Goal: Task Accomplishment & Management: Use online tool/utility

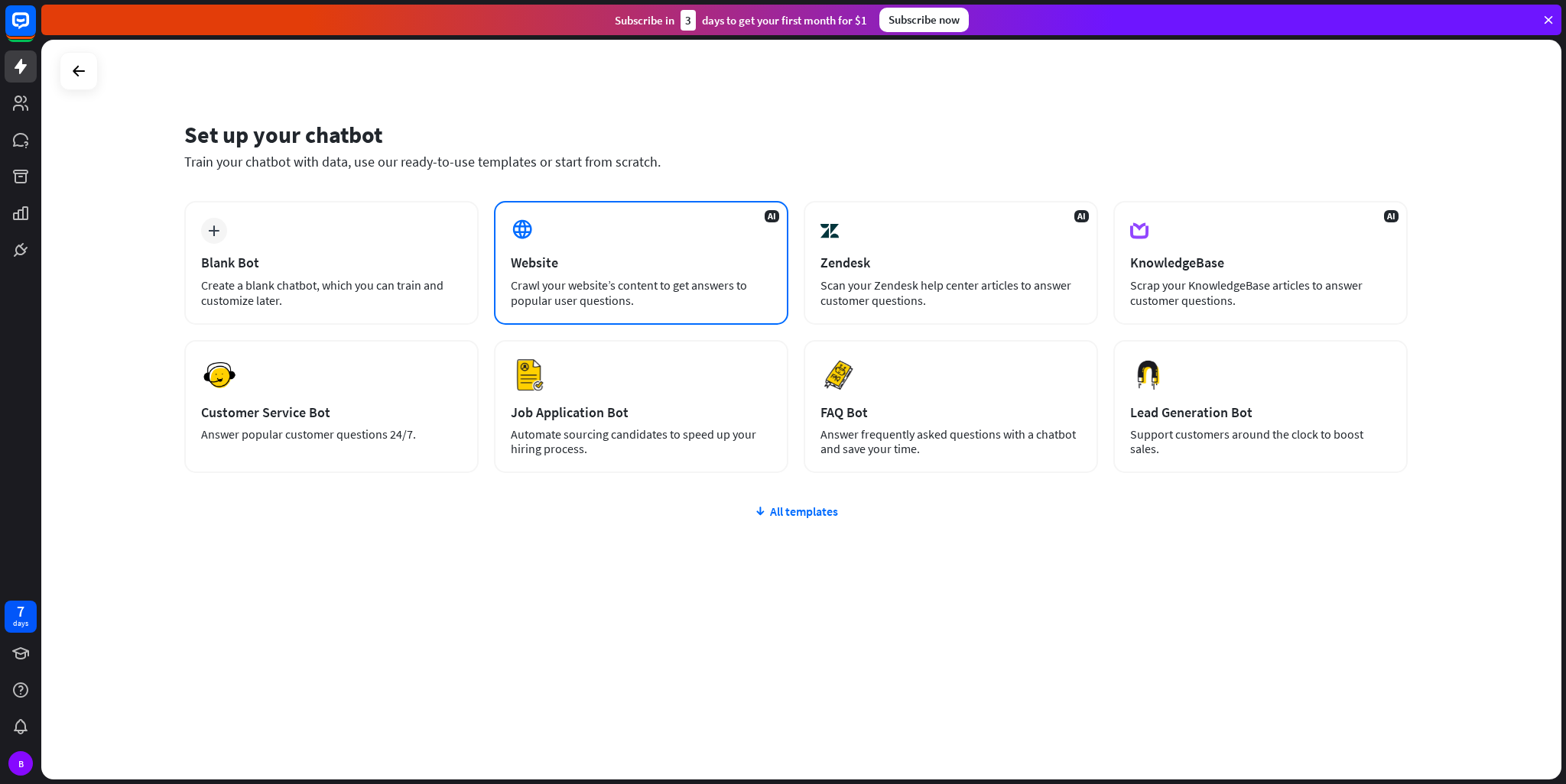
click at [472, 268] on div "Website" at bounding box center [641, 263] width 261 height 18
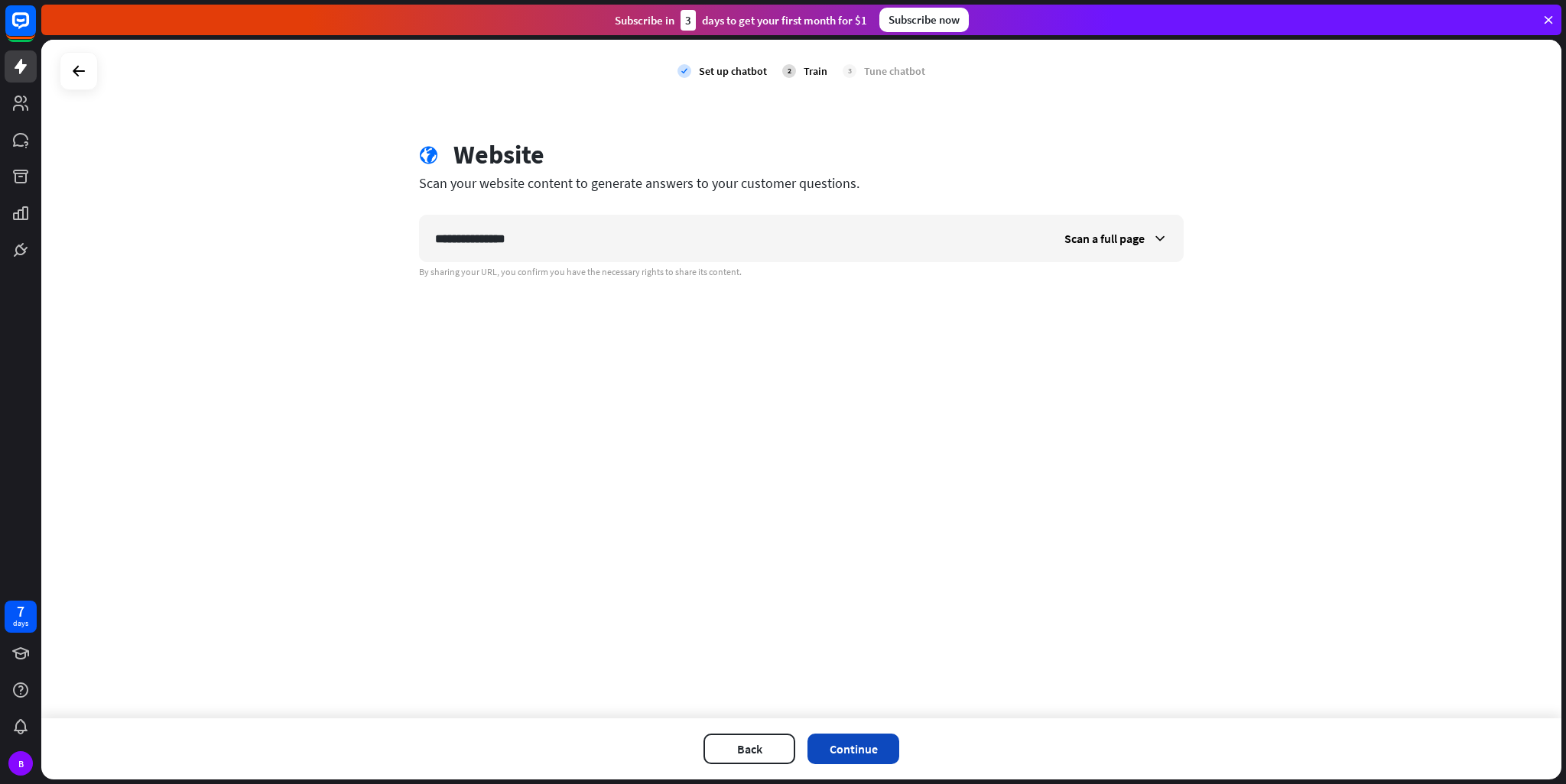
type input "**********"
click at [472, 375] on button "Continue" at bounding box center [854, 749] width 92 height 31
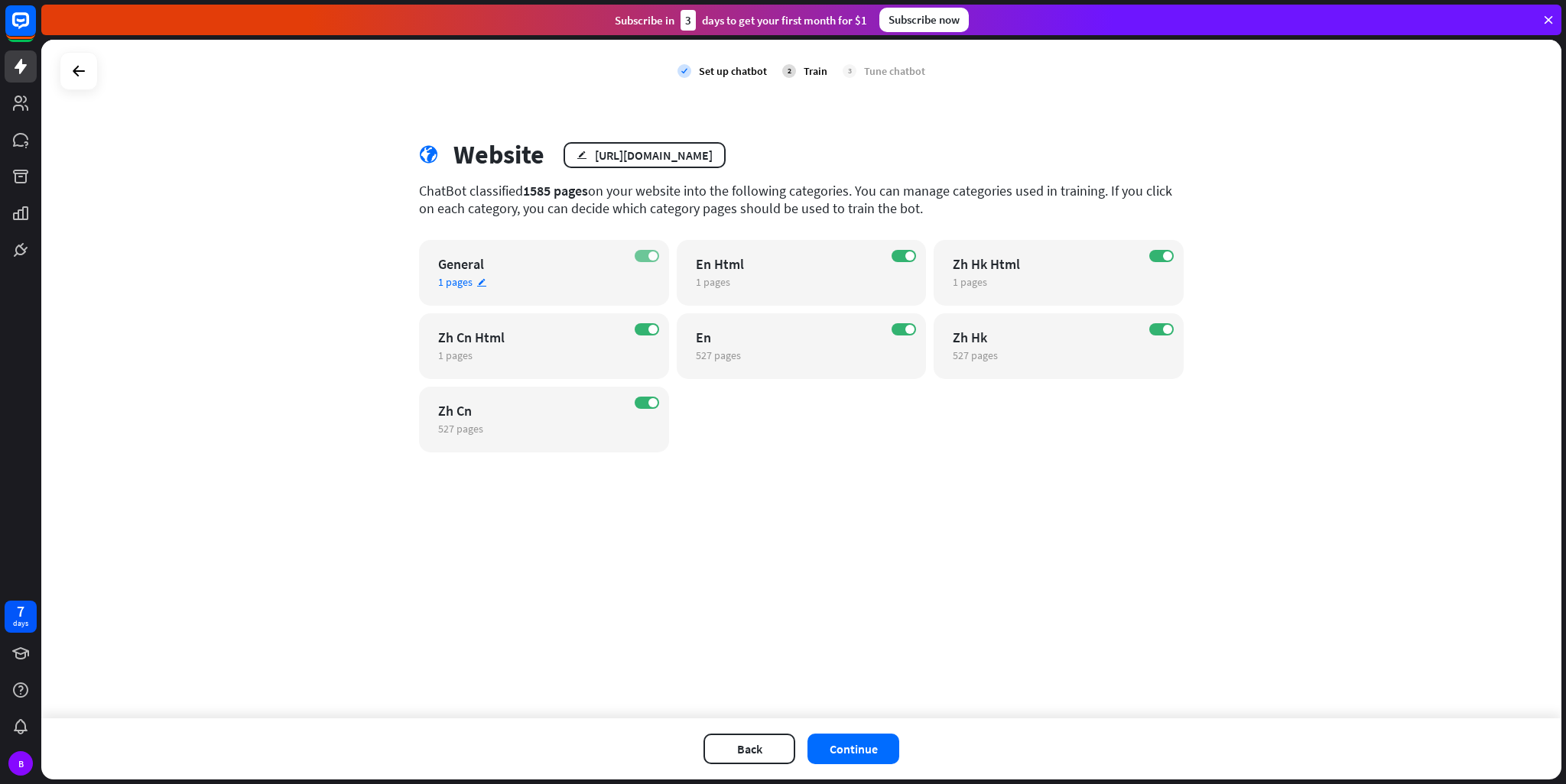
click at [472, 256] on div "ON" at bounding box center [647, 256] width 24 height 13
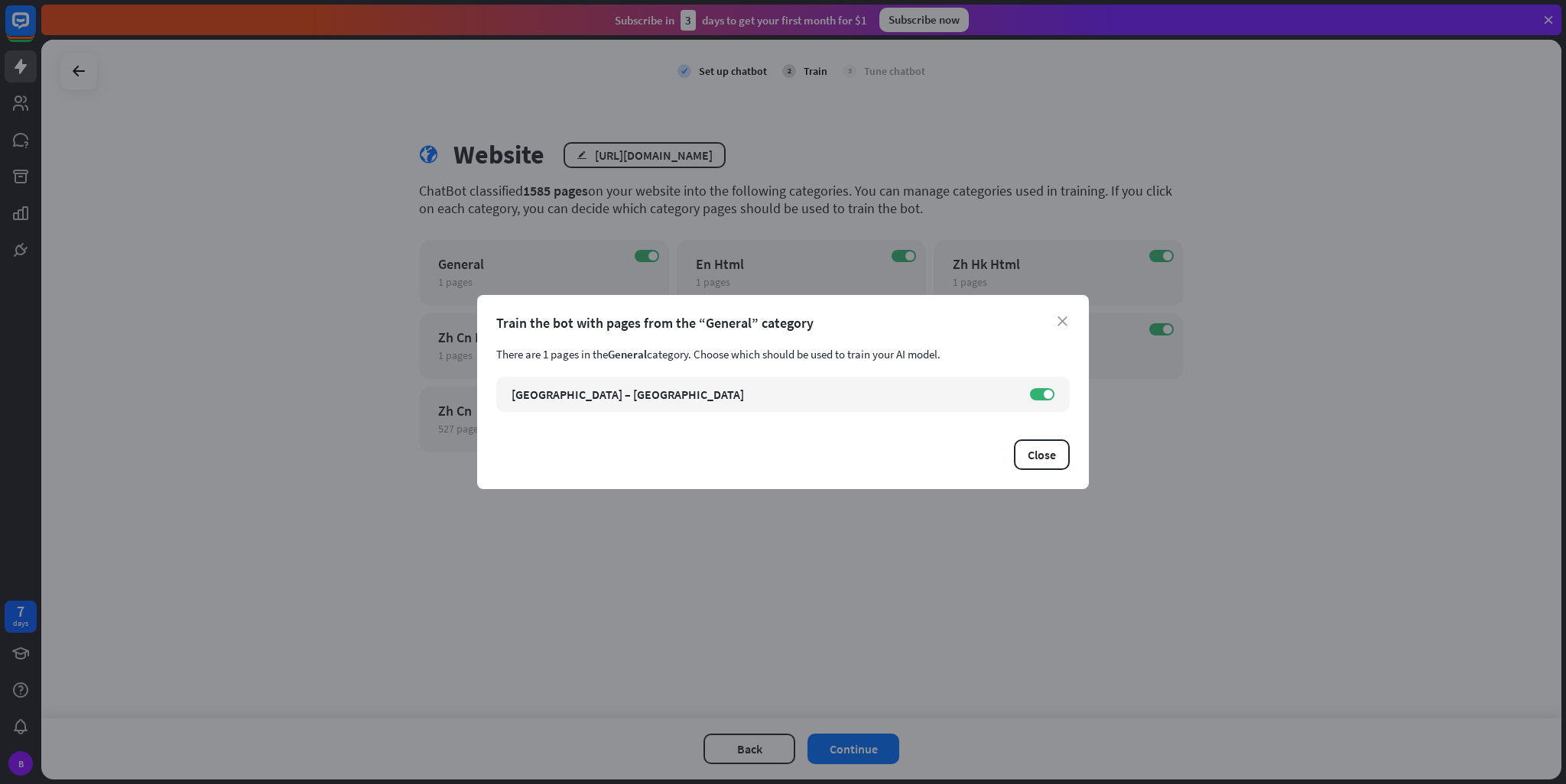
click at [472, 322] on div "close Train the bot with pages from the “General” category There are 1 pages in…" at bounding box center [783, 392] width 612 height 194
click at [472, 322] on icon "close" at bounding box center [1062, 321] width 10 height 10
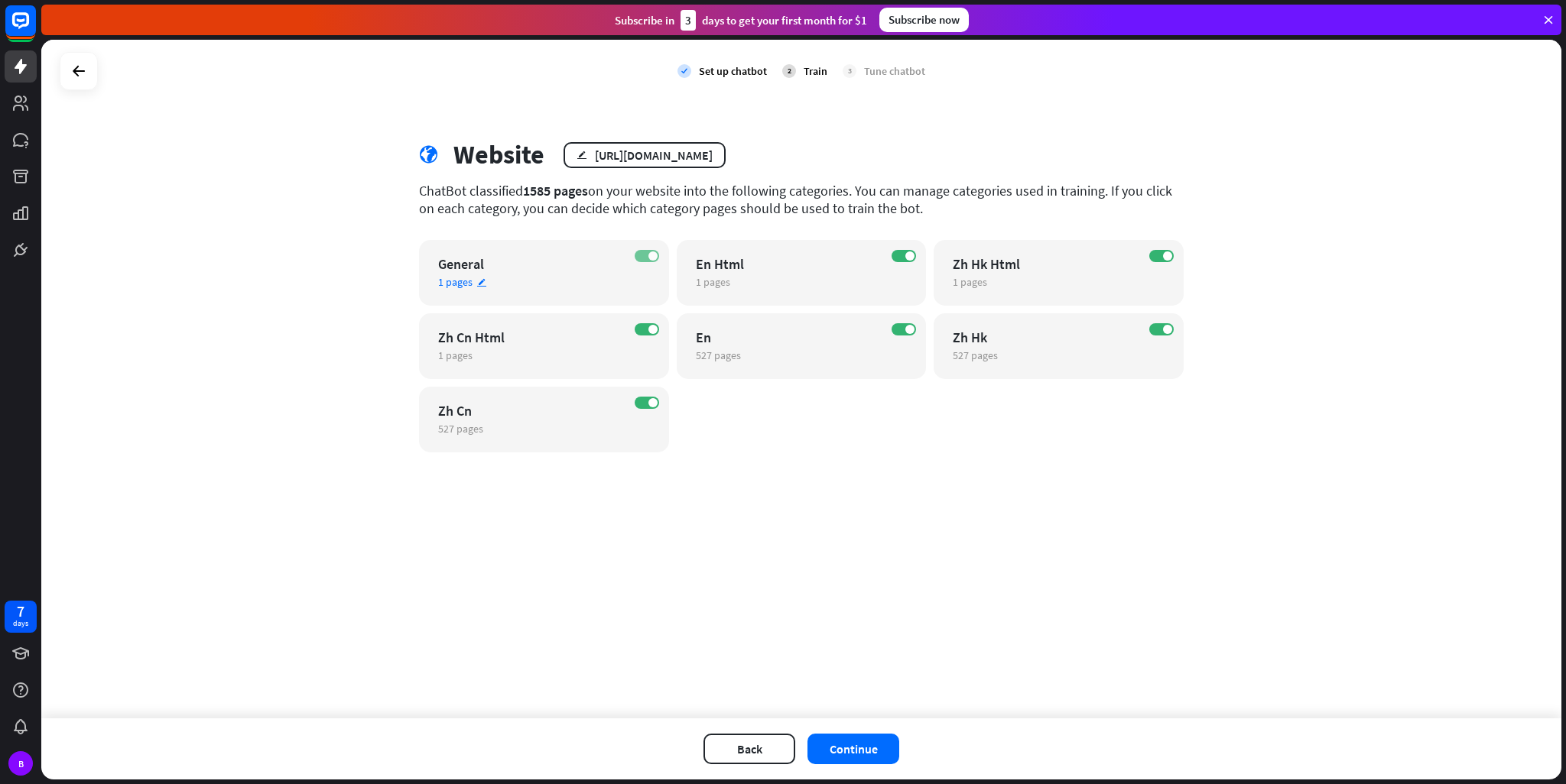
click at [472, 252] on label "ON" at bounding box center [647, 256] width 24 height 13
click at [472, 330] on span at bounding box center [653, 329] width 9 height 9
click at [472, 375] on label "ON" at bounding box center [647, 403] width 24 height 13
click at [472, 254] on span at bounding box center [910, 256] width 9 height 9
click at [472, 254] on label "ON" at bounding box center [1161, 256] width 24 height 13
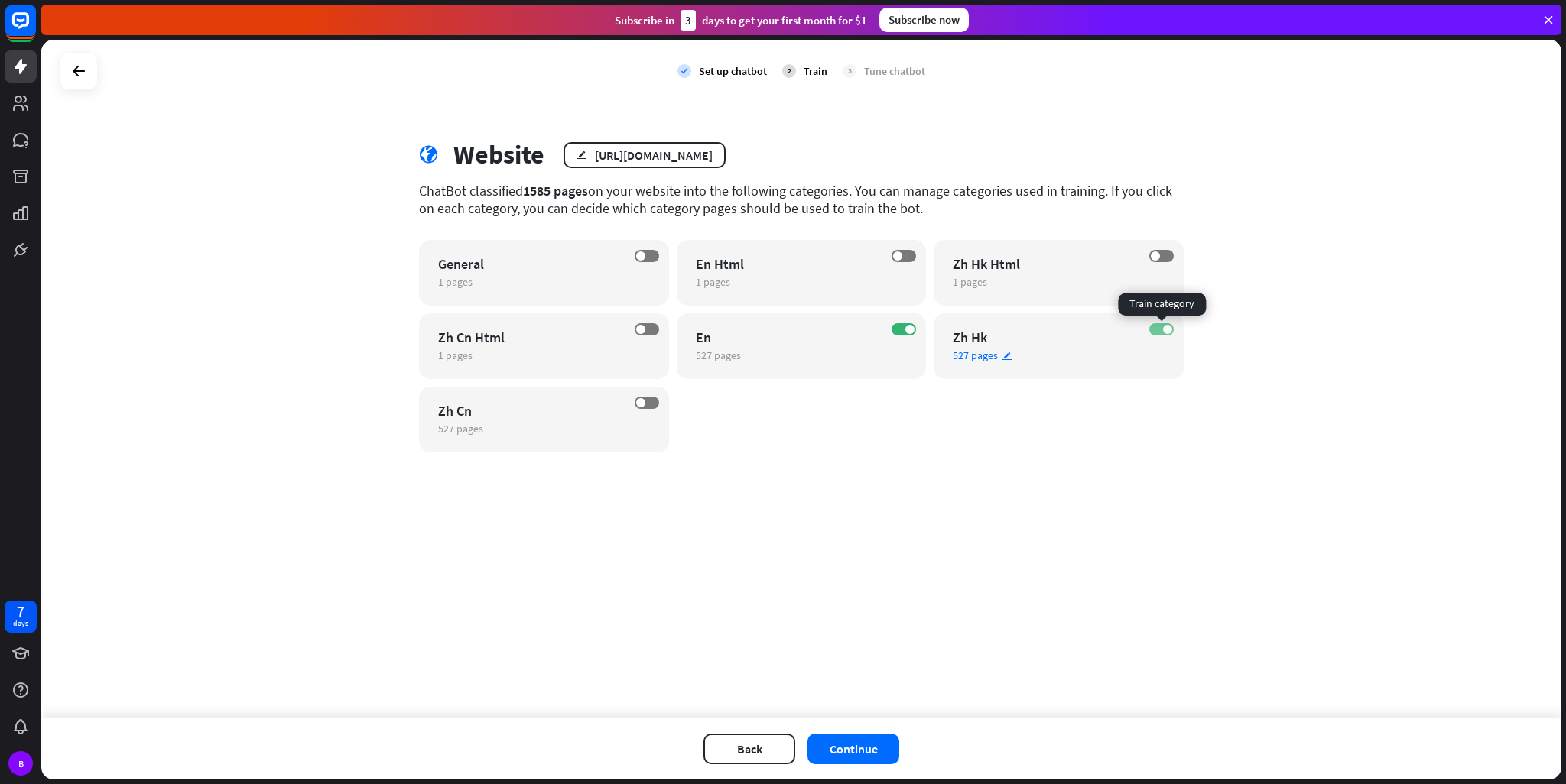
click at [472, 325] on label "ON" at bounding box center [1161, 330] width 24 height 13
click at [472, 375] on button "Continue" at bounding box center [854, 749] width 92 height 31
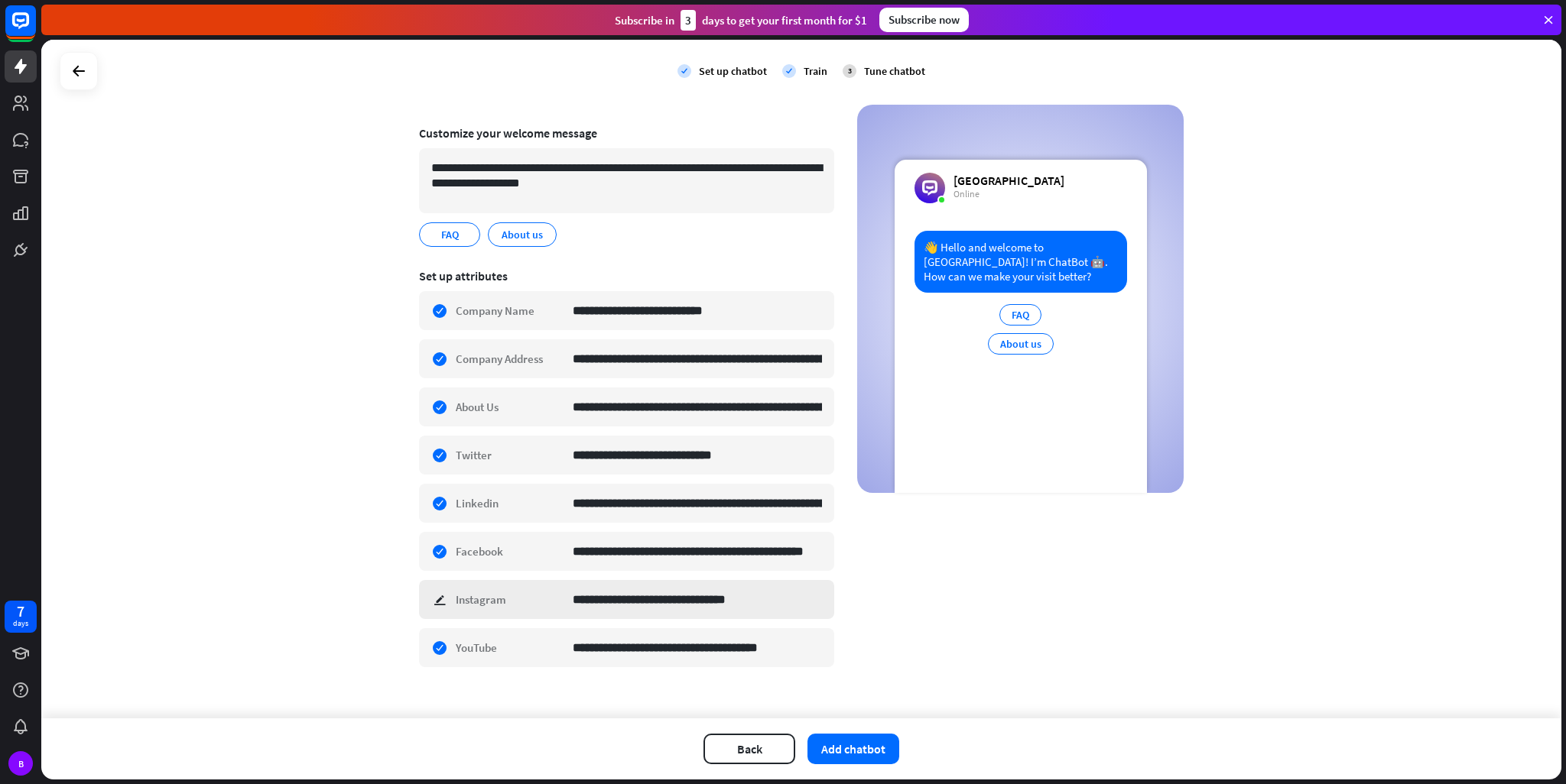
scroll to position [101, 0]
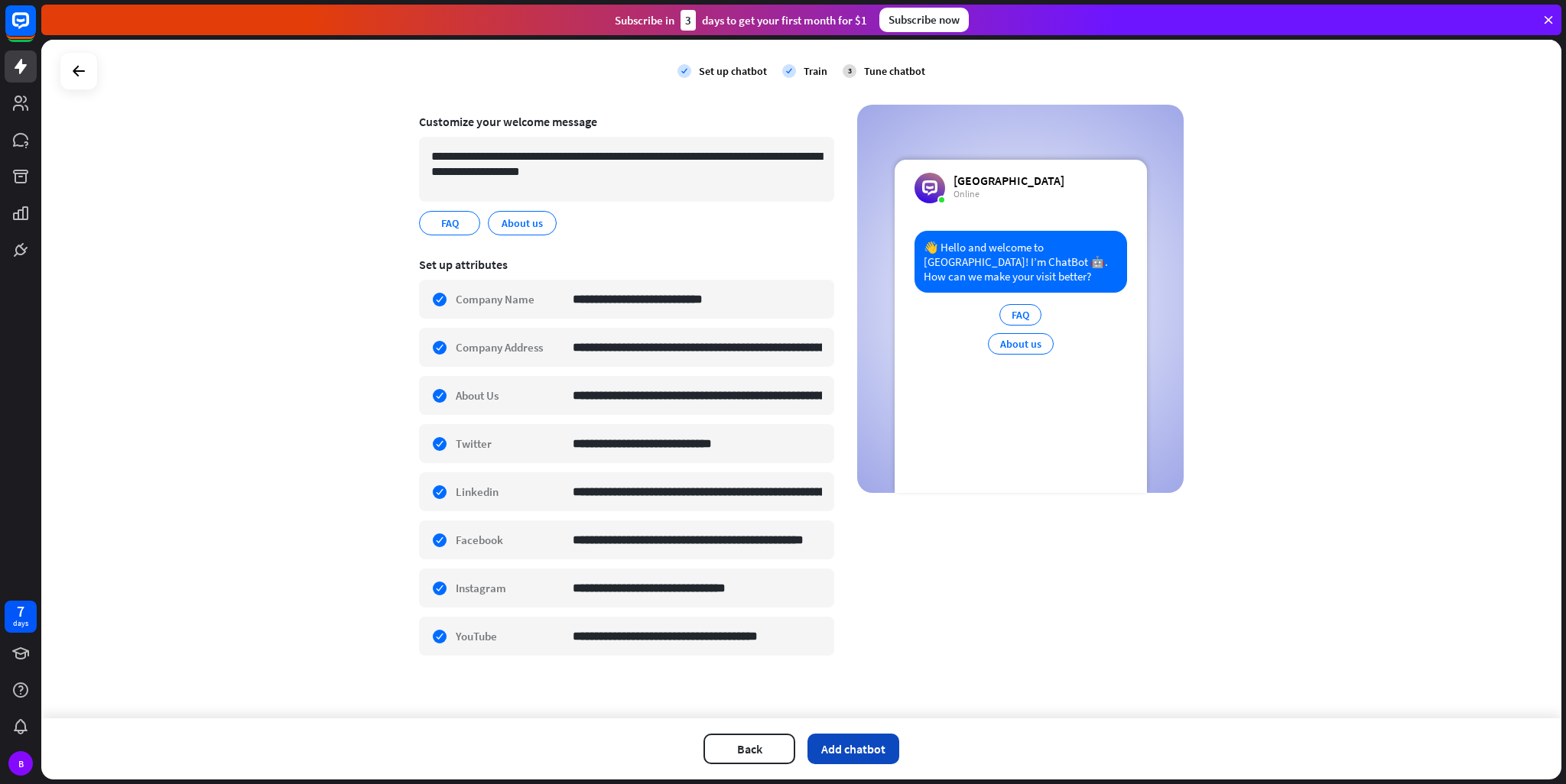
click at [472, 375] on button "Add chatbot" at bounding box center [854, 749] width 92 height 31
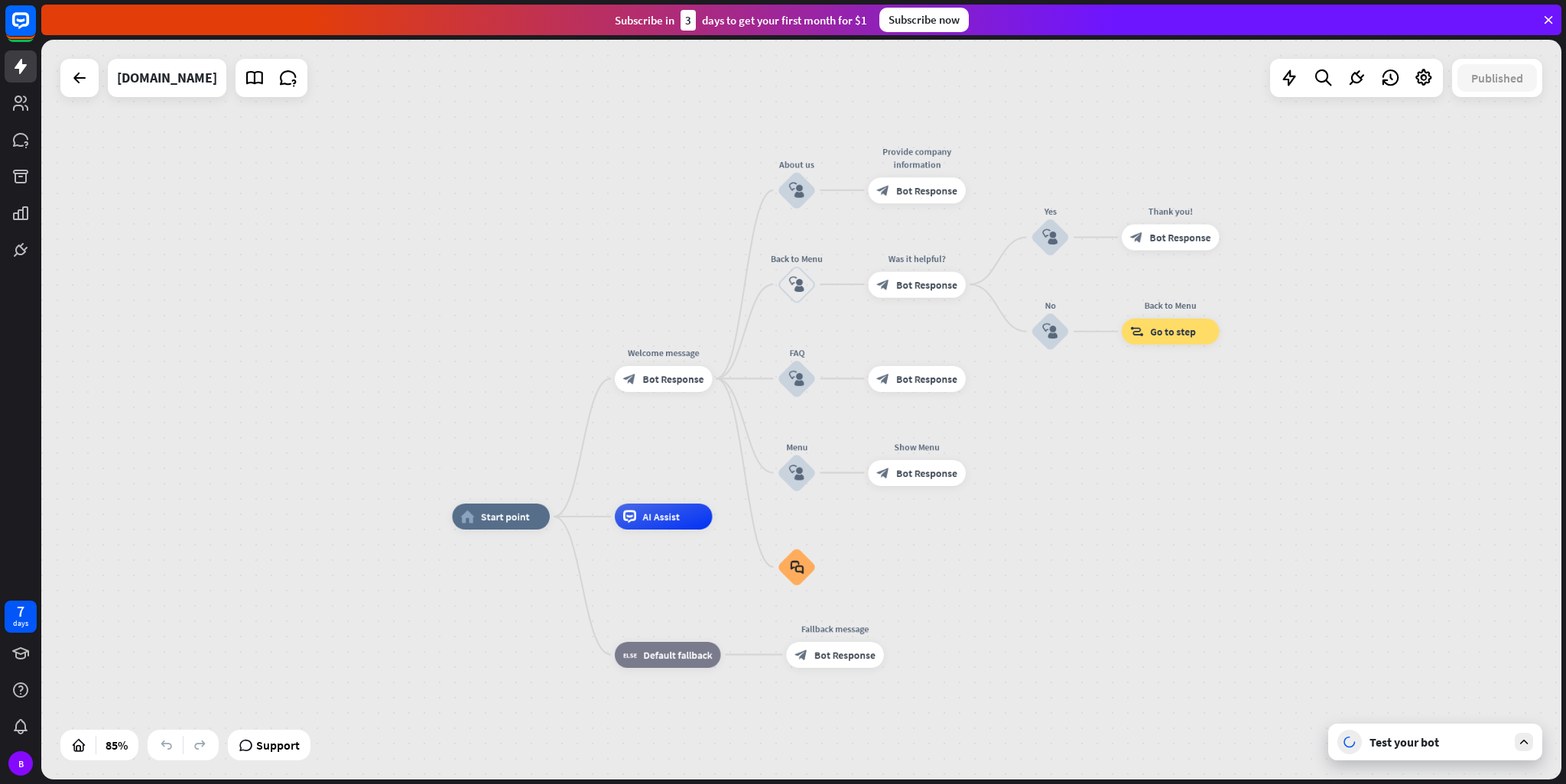
drag, startPoint x: 1127, startPoint y: 309, endPoint x: 1141, endPoint y: 417, distance: 108.9
click at [472, 375] on div "home_2 Start point Welcome message block_bot_response Bot Response About us blo…" at bounding box center [801, 409] width 1520 height 740
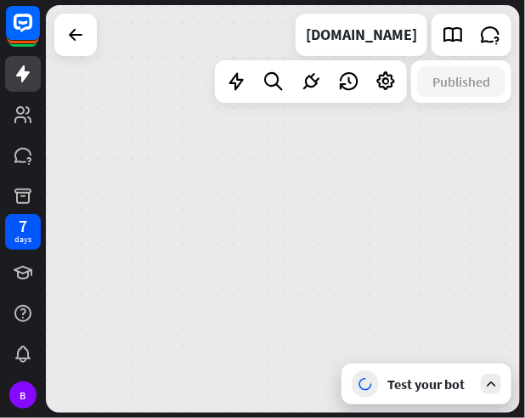
drag, startPoint x: 520, startPoint y: 414, endPoint x: 542, endPoint y: 433, distance: 28.3
click at [525, 417] on html "7 days B close Product Help First steps Get started with ChatBot Help Center Fo…" at bounding box center [262, 209] width 525 height 418
click at [395, 384] on div "Test your bot" at bounding box center [430, 384] width 85 height 17
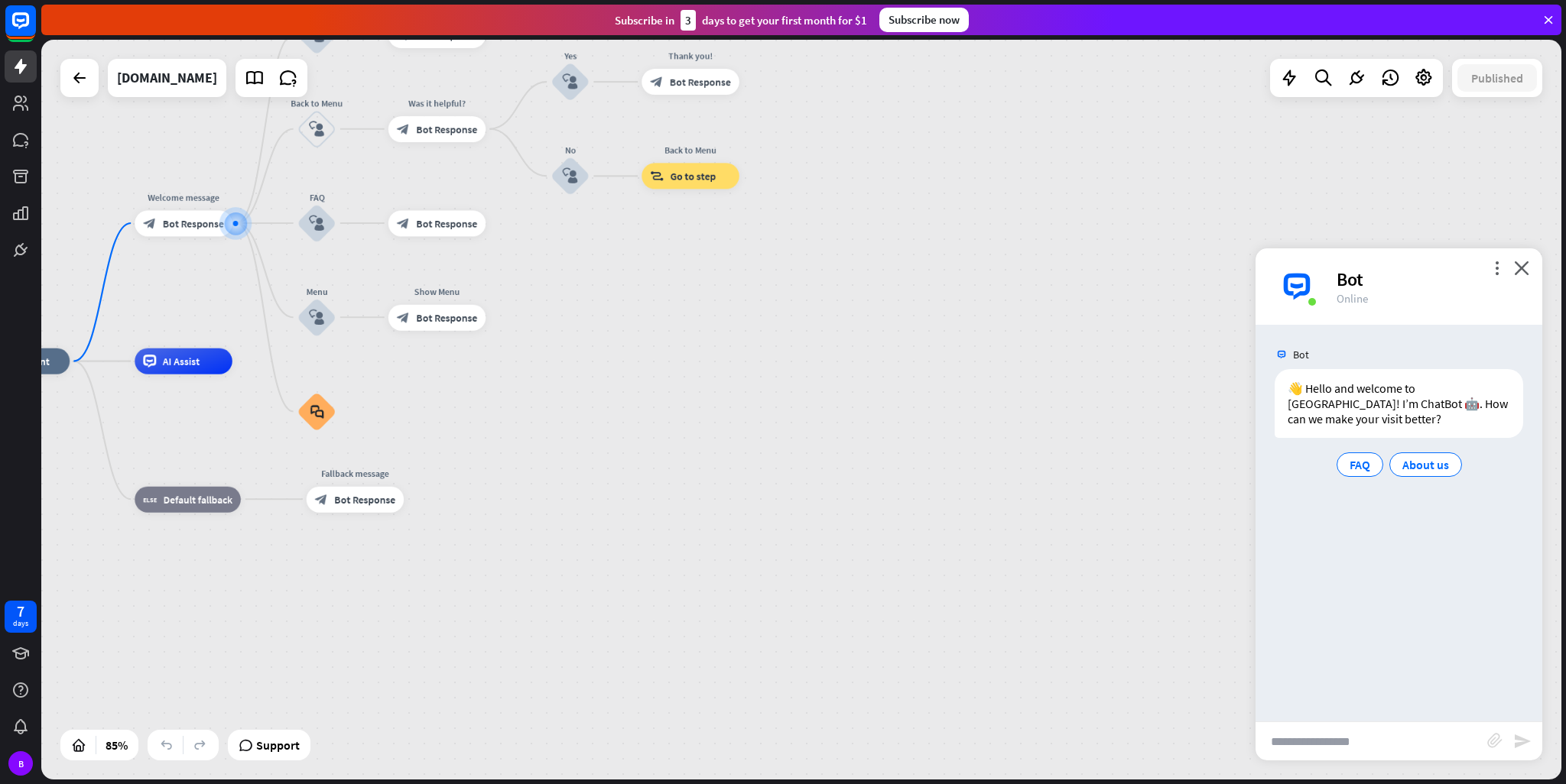
click at [472, 375] on input "text" at bounding box center [1372, 741] width 232 height 39
click at [245, 80] on icon at bounding box center [255, 78] width 20 height 20
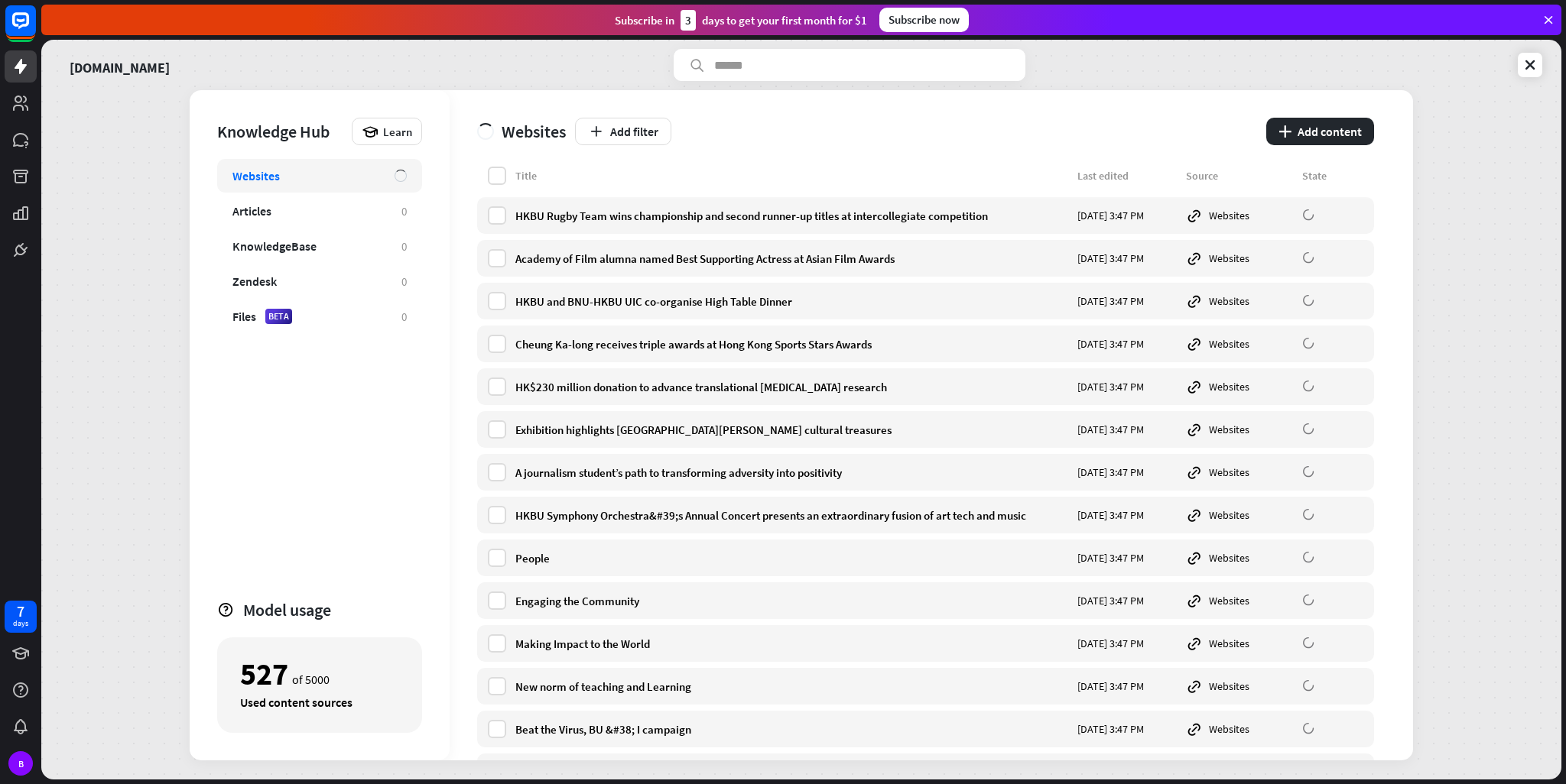
click at [472, 77] on div "[DOMAIN_NAME]" at bounding box center [801, 65] width 1482 height 32
click at [472, 67] on icon at bounding box center [1530, 65] width 15 height 15
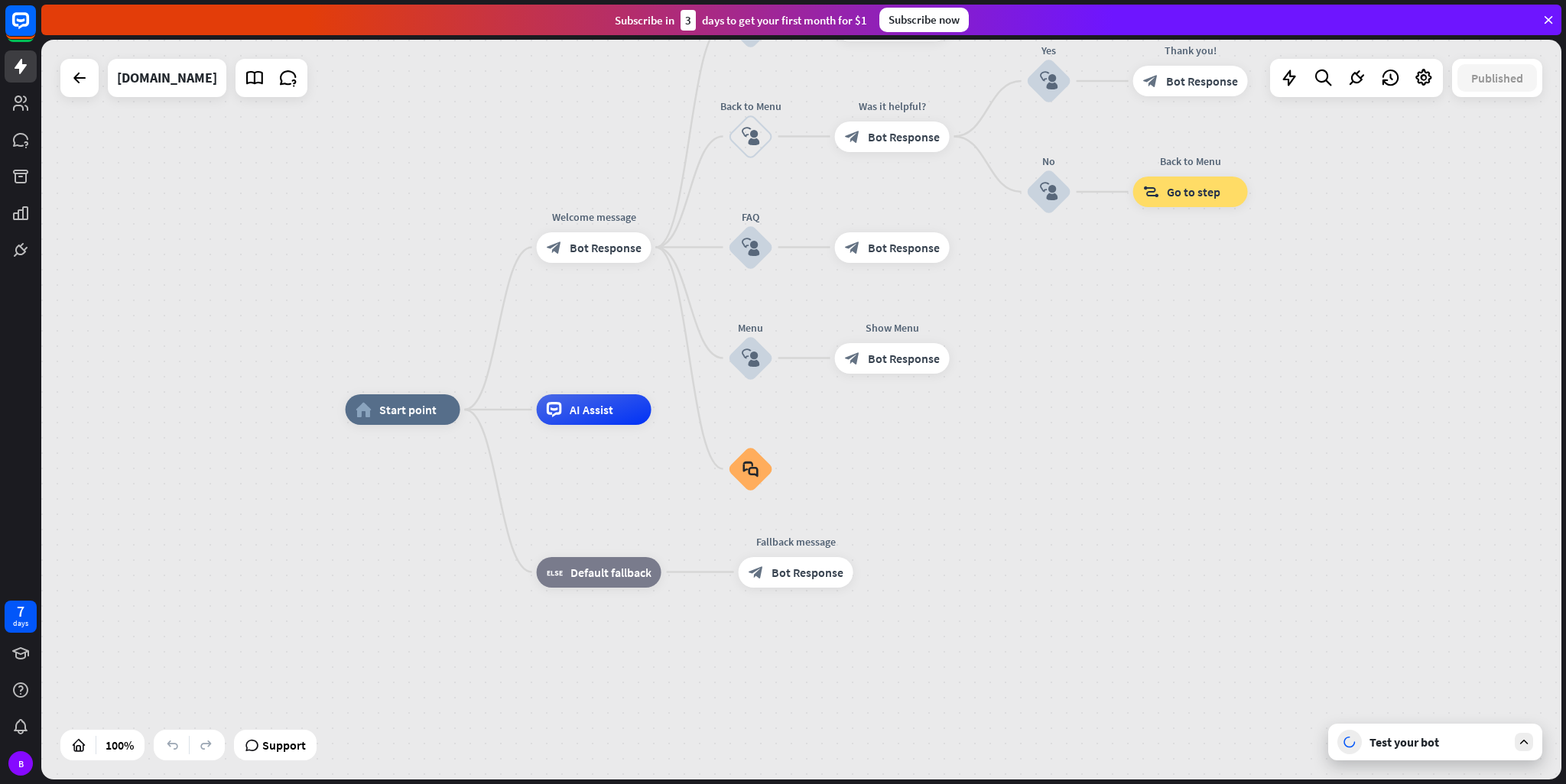
click at [472, 375] on div "Test your bot" at bounding box center [1438, 742] width 138 height 15
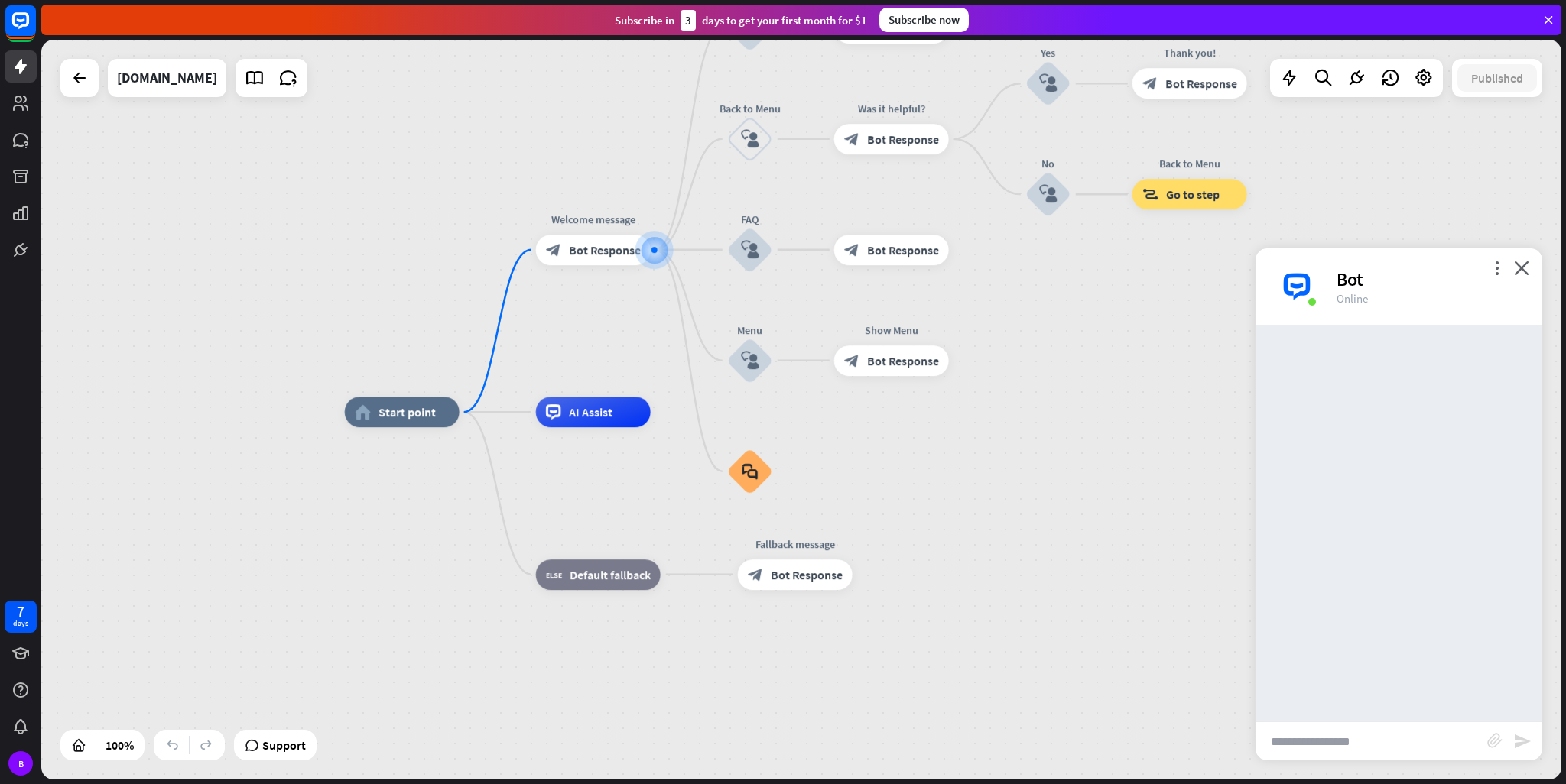
click at [472, 375] on input "text" at bounding box center [1372, 741] width 232 height 39
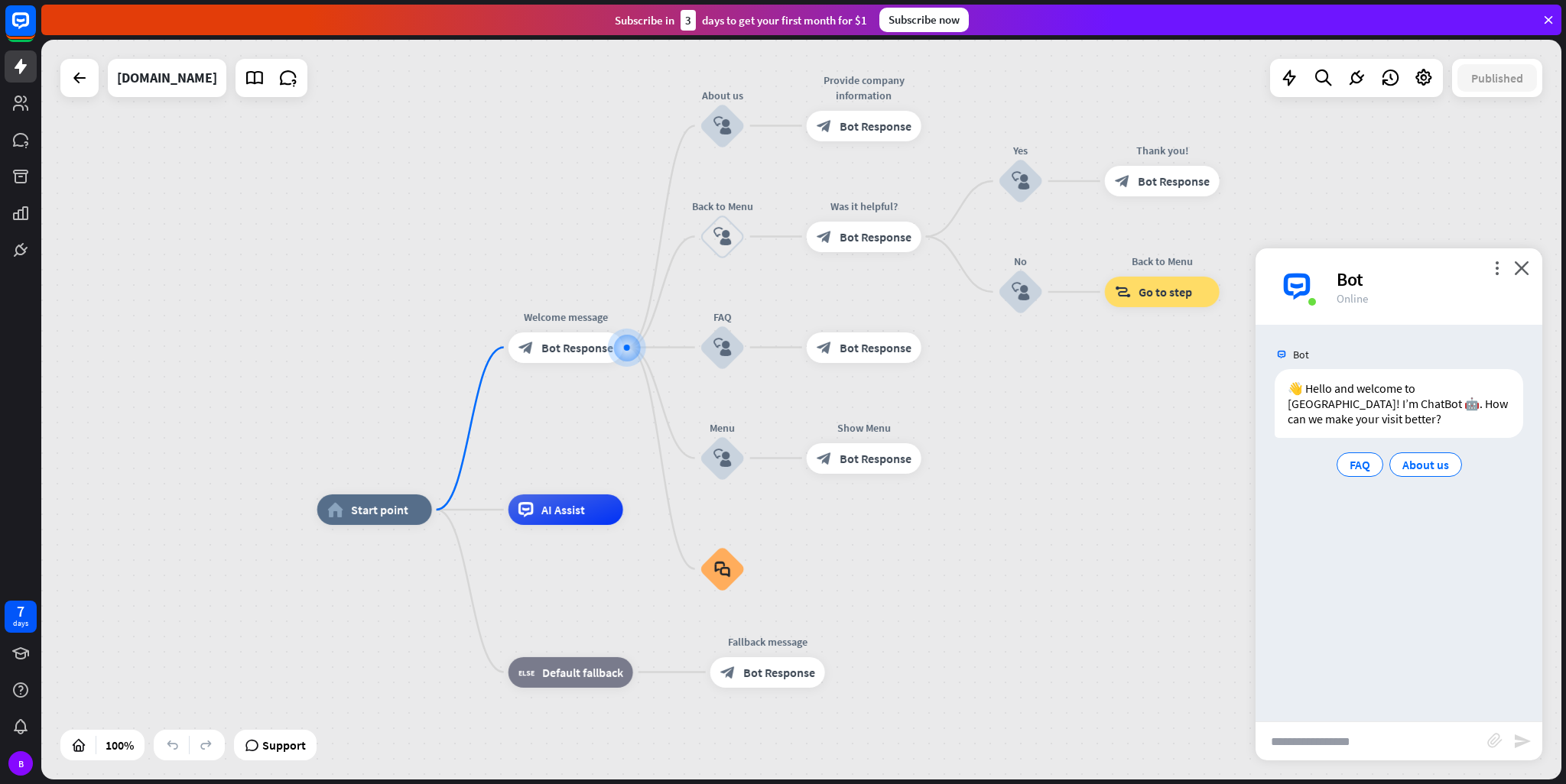
paste input "**********"
type input "**********"
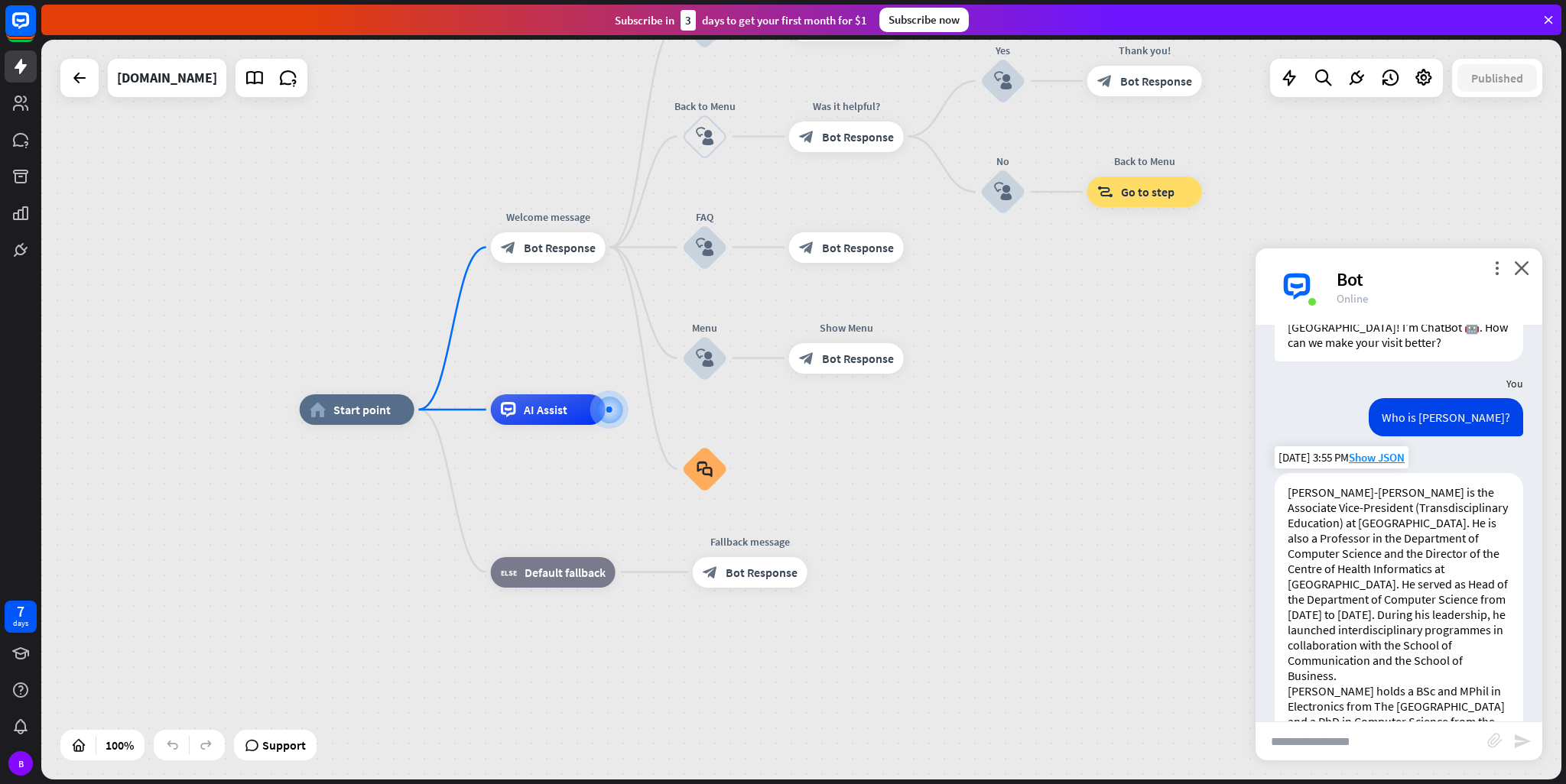
scroll to position [153, 0]
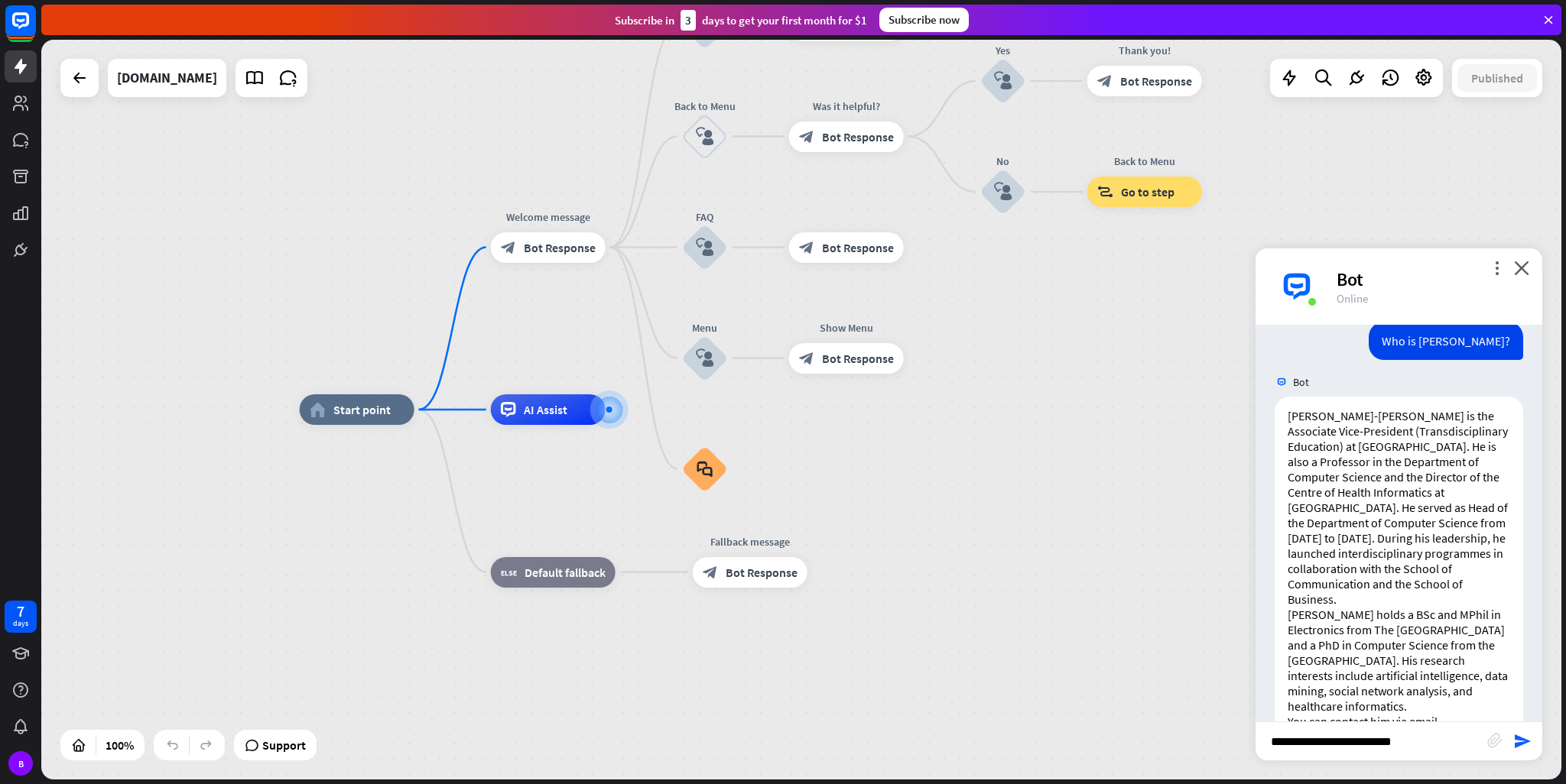
type input "**********"
